Goal: Find specific fact: Find specific fact

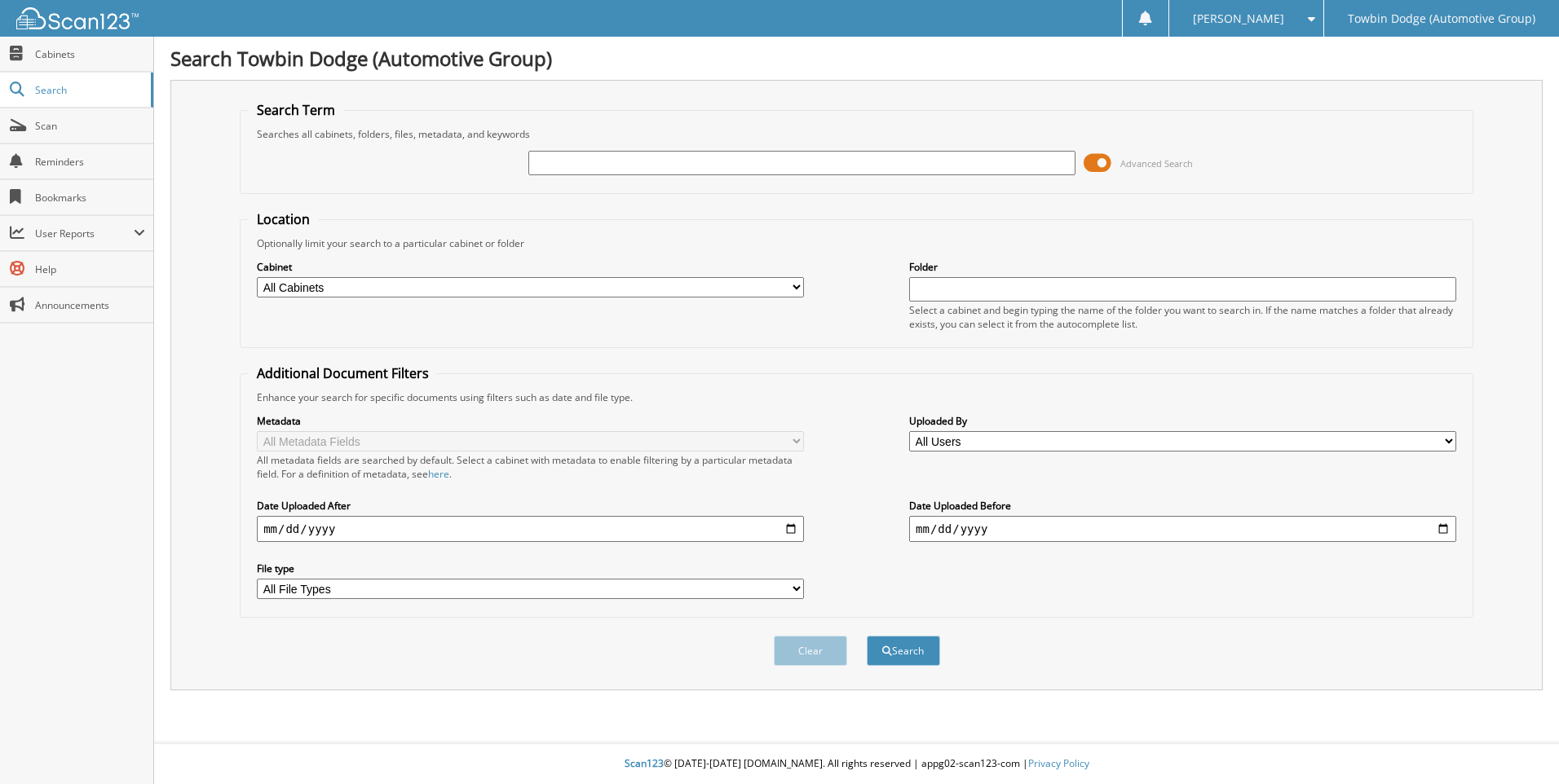
click at [606, 163] on input "text" at bounding box center [801, 163] width 547 height 25
type input "274431"
click at [866, 636] on button "Search" at bounding box center [903, 650] width 74 height 30
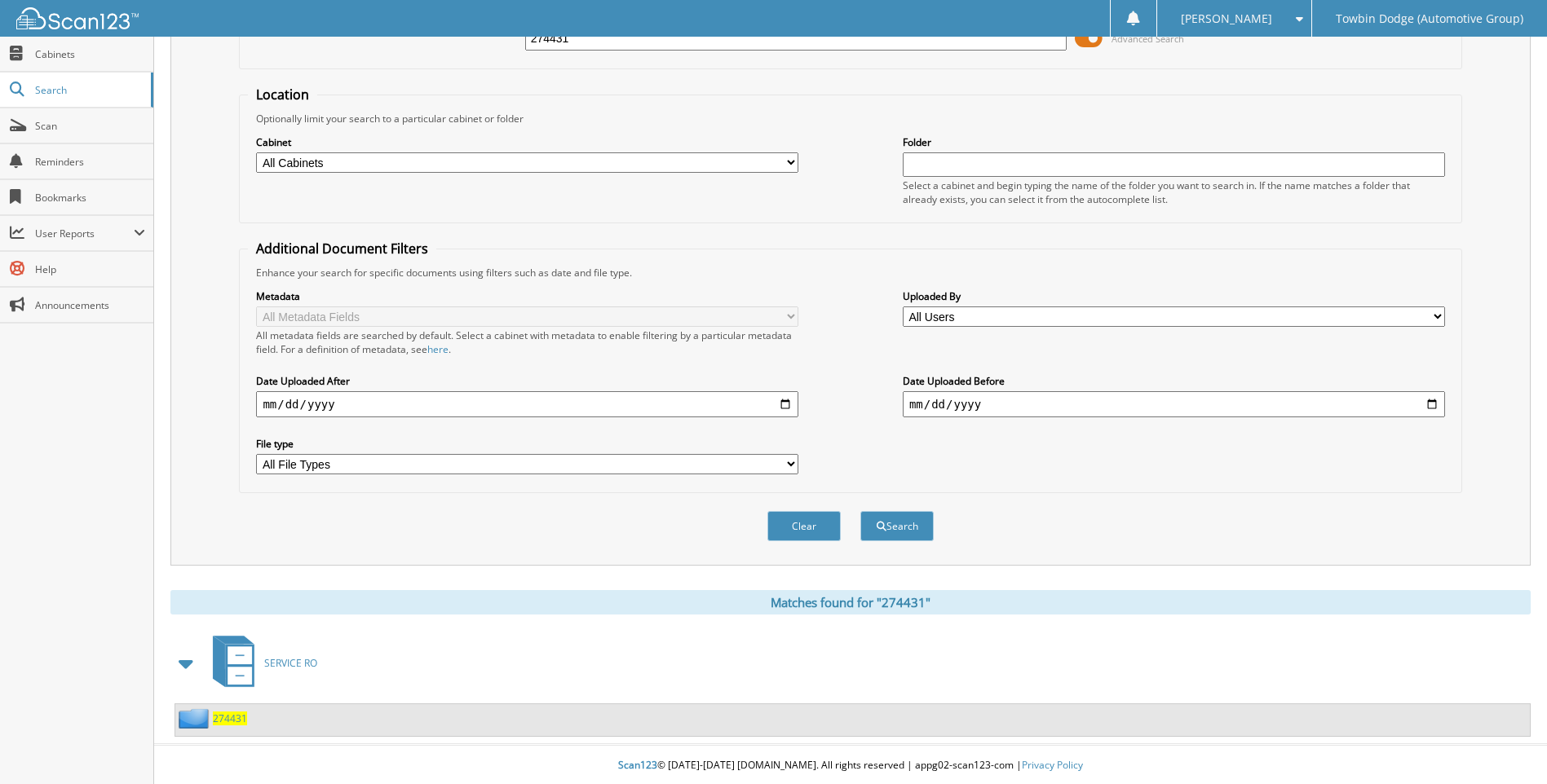
scroll to position [128, 0]
click at [232, 718] on span "274431" at bounding box center [230, 717] width 34 height 14
